Goal: Obtain resource: Download file/media

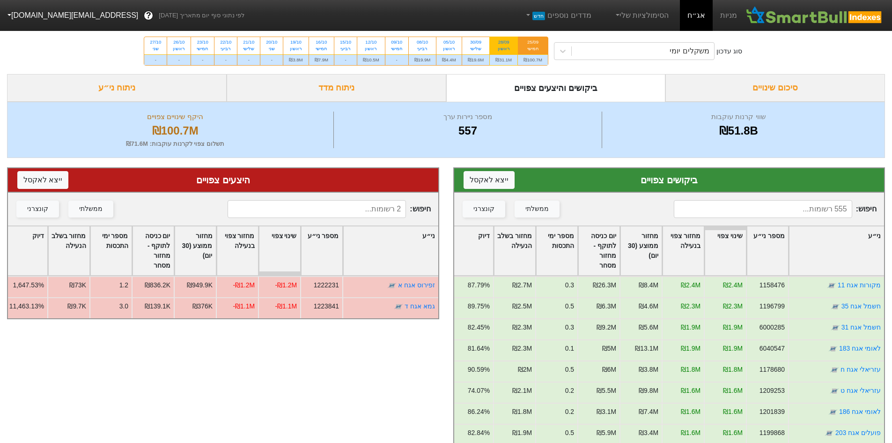
click at [510, 65] on div "₪31.1M" at bounding box center [504, 59] width 28 height 11
click at [504, 43] on input "28/09 ראשון ₪31.1M" at bounding box center [501, 40] width 6 height 6
radio input "true"
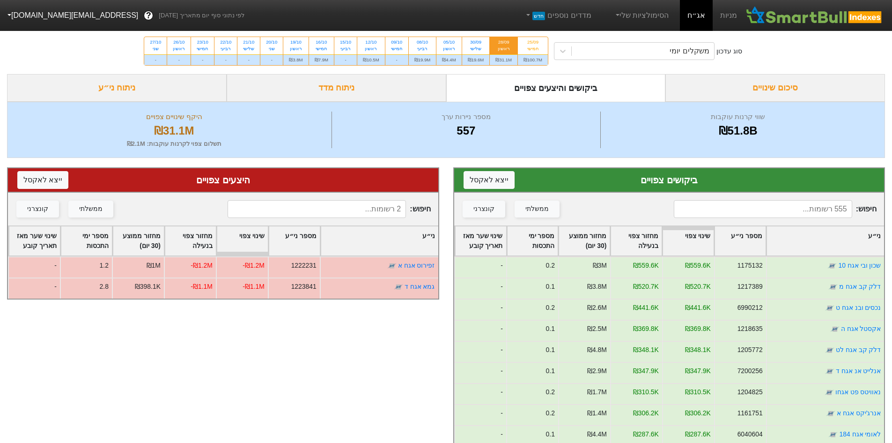
click at [505, 43] on div "28/09" at bounding box center [504, 42] width 16 height 7
click at [504, 43] on input "28/09 ראשון ₪31.1M" at bounding box center [501, 40] width 6 height 6
click at [500, 175] on button "ייצא ל אקסל" at bounding box center [489, 180] width 51 height 18
click at [474, 58] on div "₪19.6M" at bounding box center [476, 59] width 28 height 11
click at [474, 43] on input "30/09 שלישי ₪19.6M" at bounding box center [473, 40] width 6 height 6
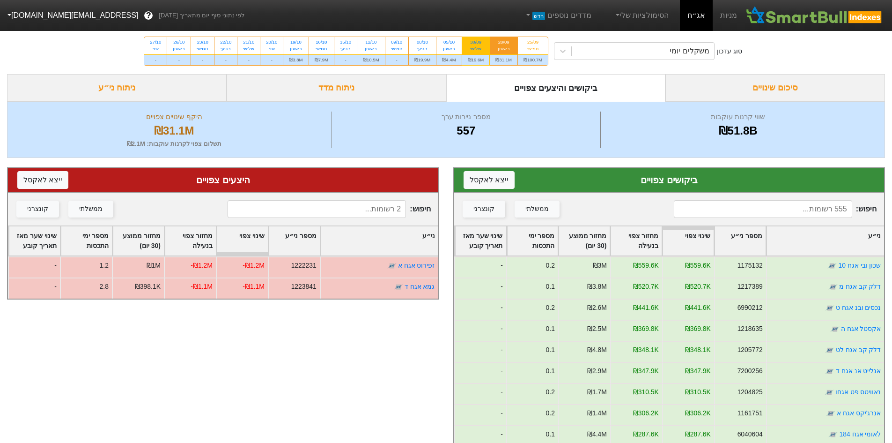
radio input "true"
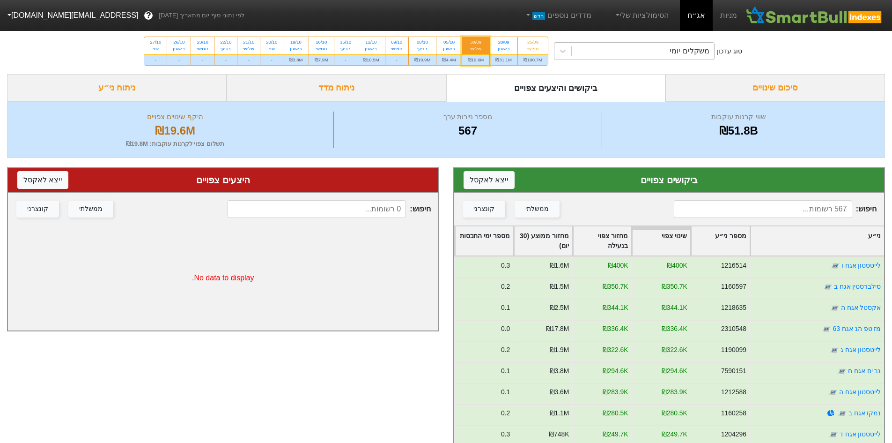
click at [613, 44] on div "משקלים יומי" at bounding box center [643, 51] width 142 height 17
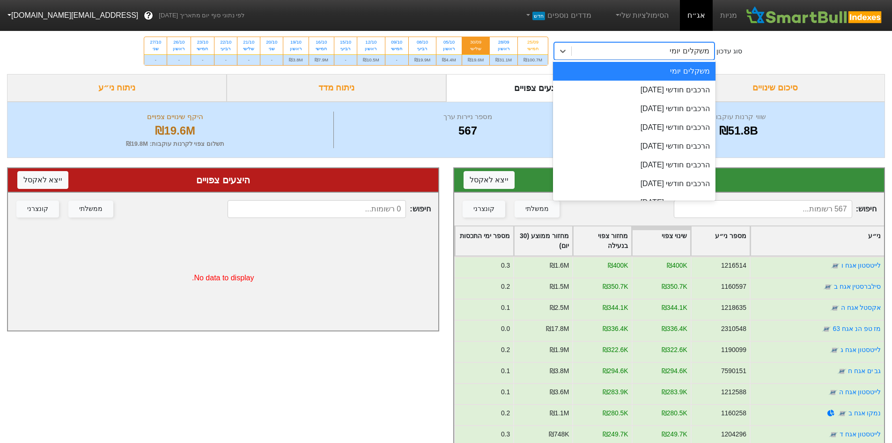
click at [613, 52] on div "משקלים יומי" at bounding box center [643, 51] width 142 height 17
